Goal: Find contact information: Find contact information

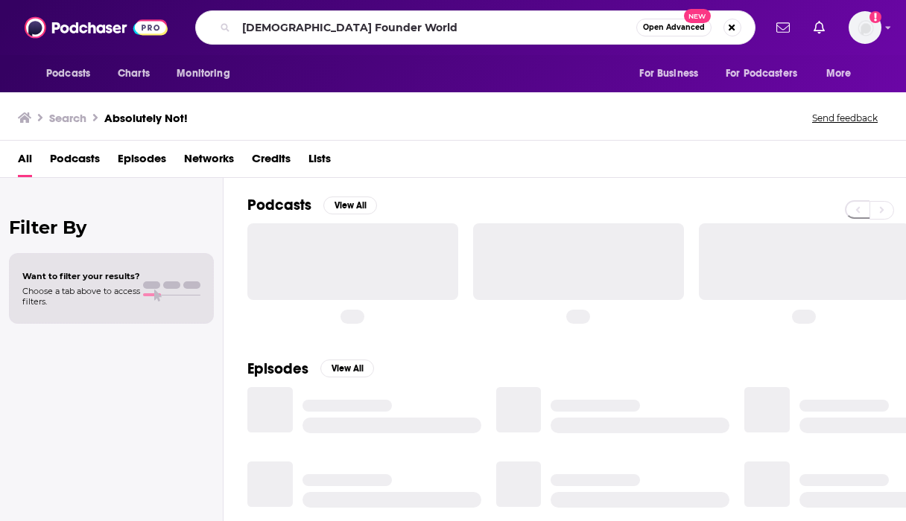
type input "[DEMOGRAPHIC_DATA] Founder World"
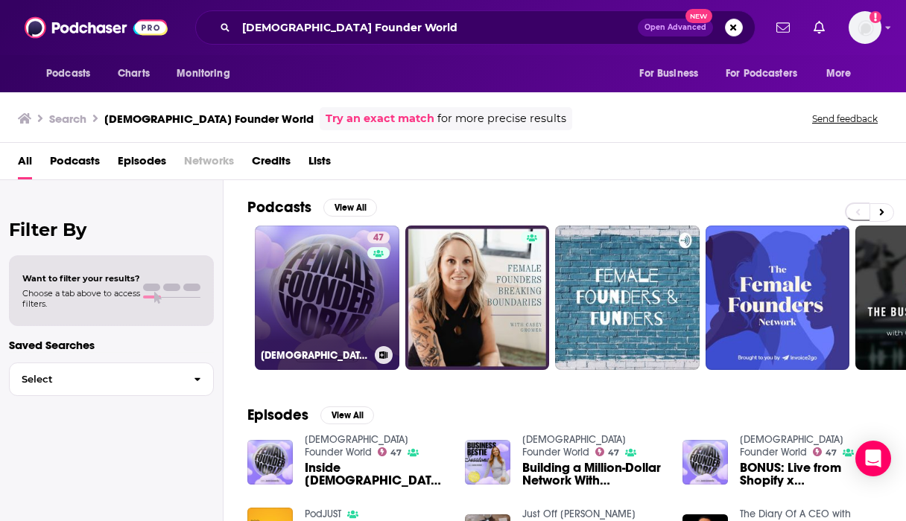
click at [351, 349] on h3 "[DEMOGRAPHIC_DATA] Founder World" at bounding box center [315, 355] width 108 height 13
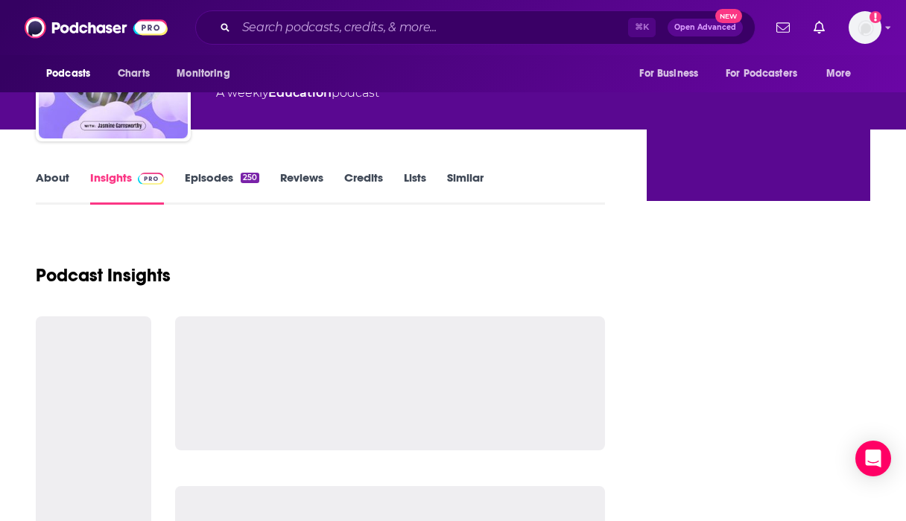
scroll to position [132, 0]
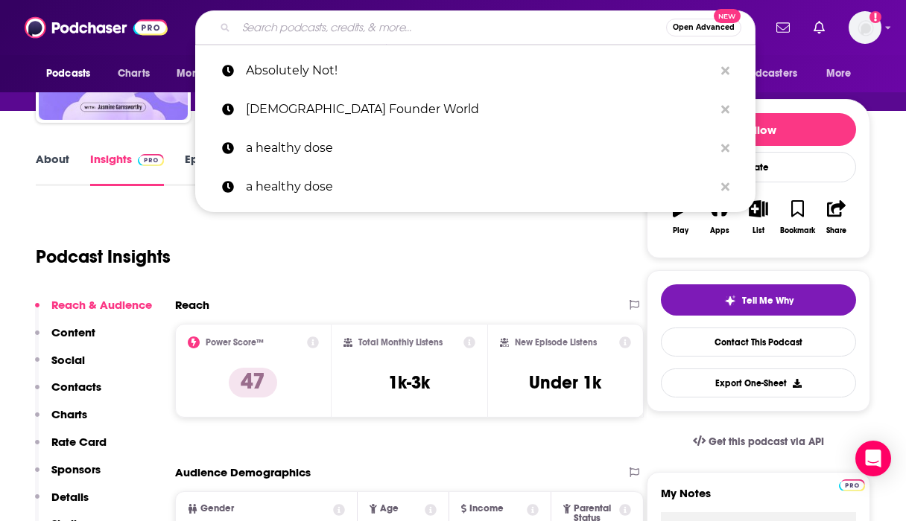
click at [311, 29] on input "Search podcasts, credits, & more..." at bounding box center [451, 28] width 430 height 24
paste input "CEO School"
type input "CEO School"
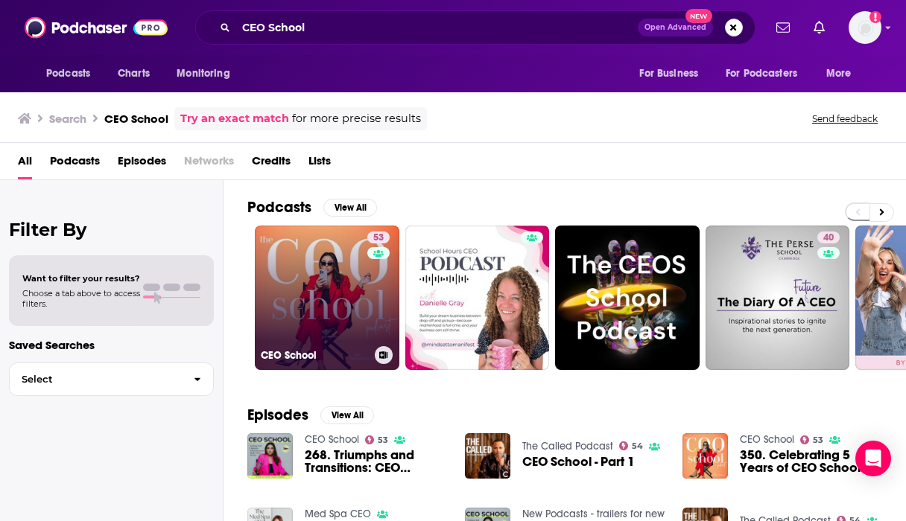
click at [332, 288] on link "53 CEO School" at bounding box center [327, 298] width 145 height 145
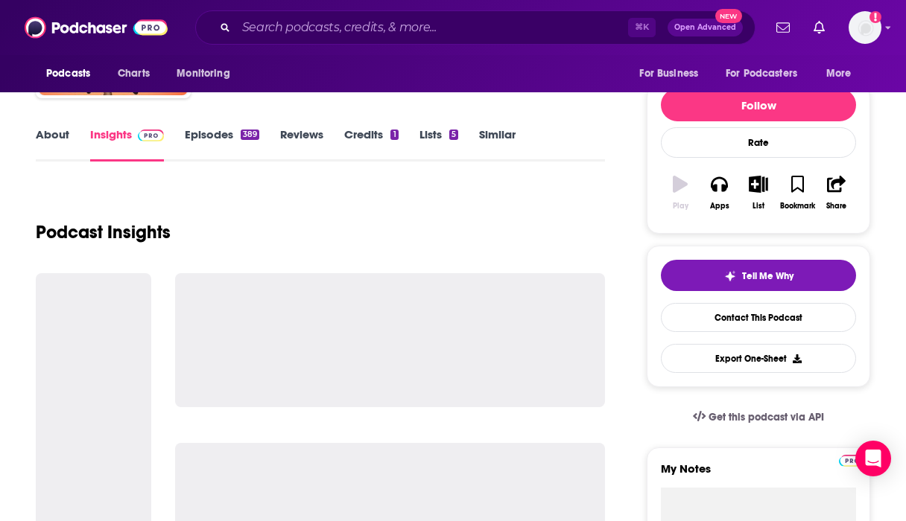
scroll to position [154, 0]
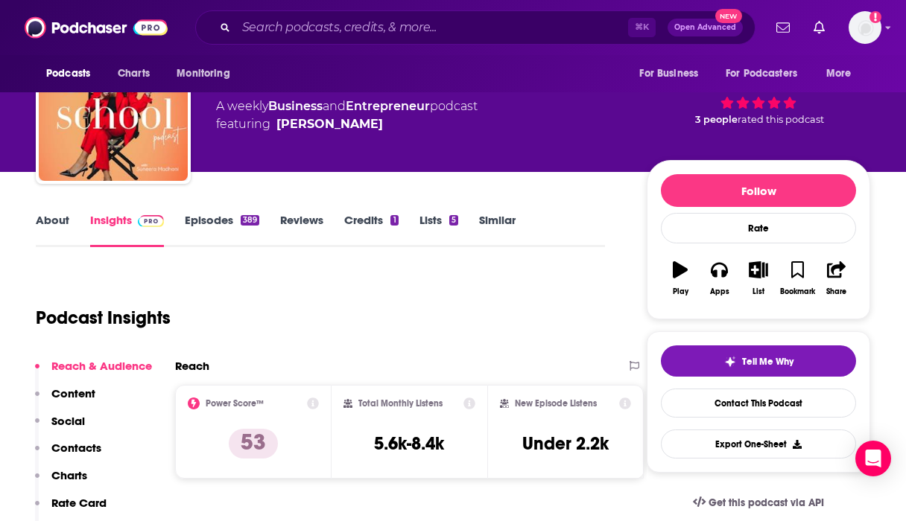
scroll to position [139, 0]
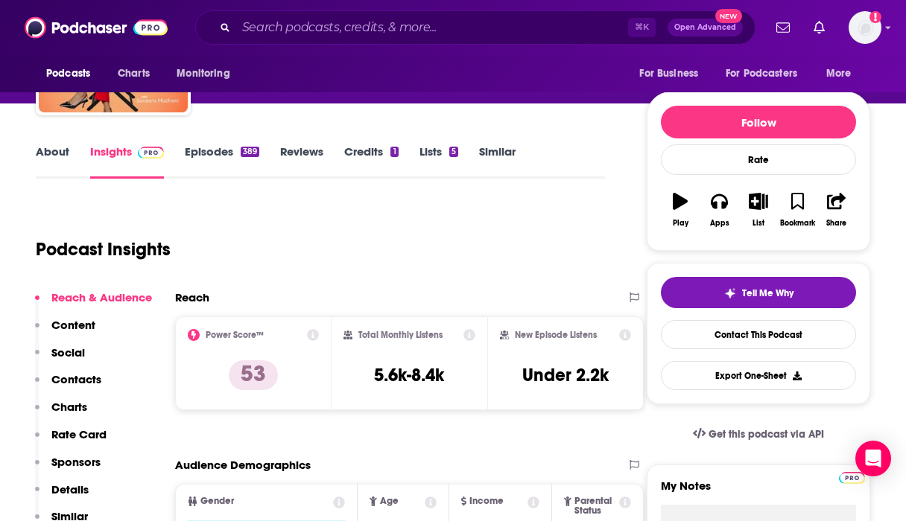
click at [77, 378] on p "Contacts" at bounding box center [76, 379] width 50 height 14
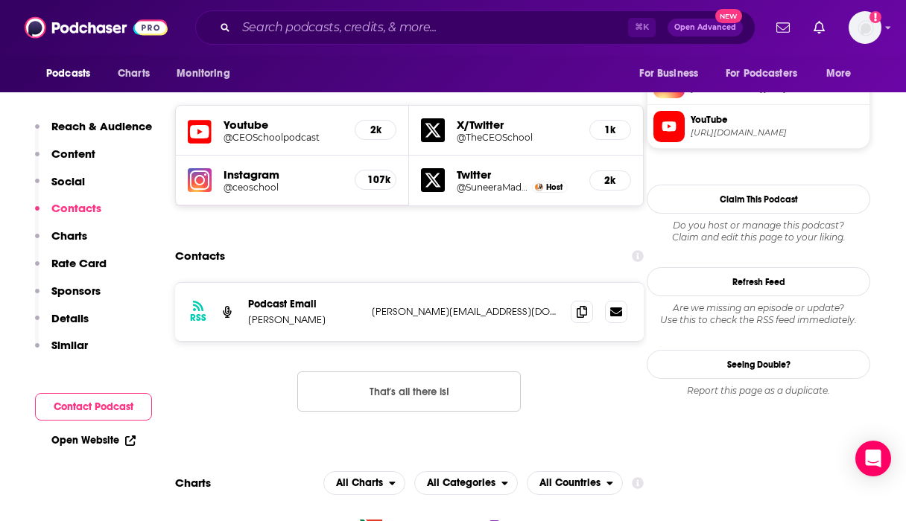
scroll to position [1328, 0]
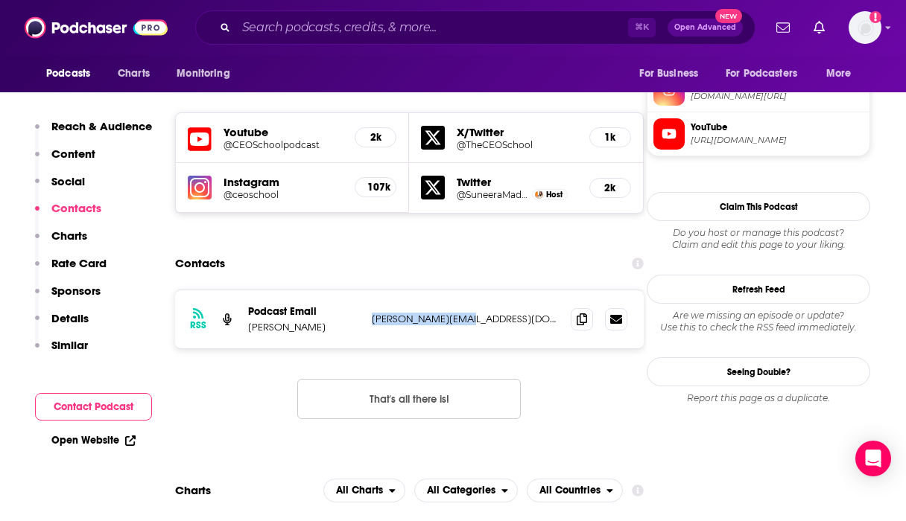
drag, startPoint x: 475, startPoint y: 229, endPoint x: 370, endPoint y: 229, distance: 105.0
click at [370, 291] on div "RSS Podcast Email [PERSON_NAME] [PERSON_NAME][EMAIL_ADDRESS][DOMAIN_NAME] [PERS…" at bounding box center [409, 320] width 469 height 58
drag, startPoint x: 346, startPoint y: 238, endPoint x: 232, endPoint y: 238, distance: 113.2
click at [232, 291] on div "RSS Podcast Email [PERSON_NAME] [PERSON_NAME][EMAIL_ADDRESS][DOMAIN_NAME] [PERS…" at bounding box center [409, 320] width 469 height 58
drag, startPoint x: 355, startPoint y: 234, endPoint x: 247, endPoint y: 236, distance: 108.0
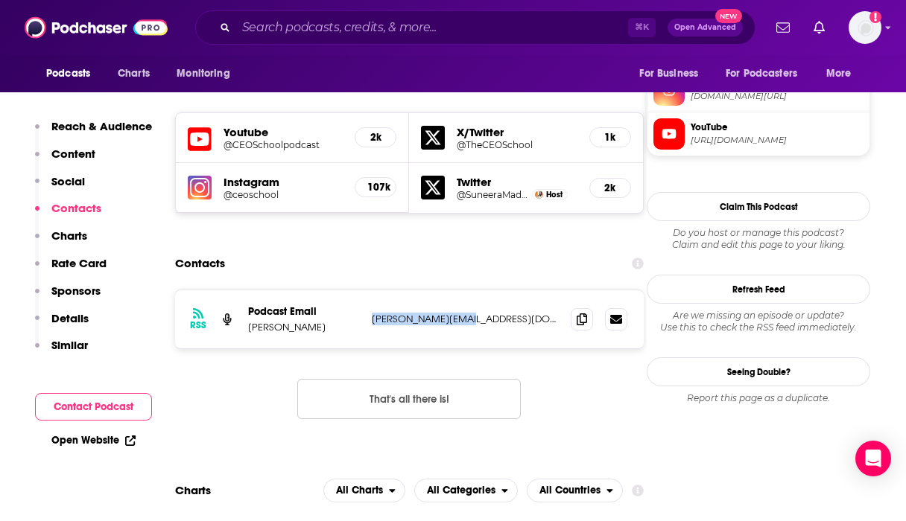
click at [247, 291] on div "RSS Podcast Email [PERSON_NAME] [PERSON_NAME][EMAIL_ADDRESS][DOMAIN_NAME] [PERS…" at bounding box center [409, 320] width 469 height 58
copy p "[PERSON_NAME]"
